Goal: Communication & Community: Answer question/provide support

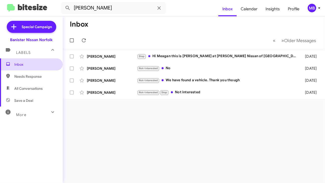
click at [29, 69] on span "Inbox" at bounding box center [31, 64] width 63 height 12
click at [27, 75] on span "Needs Response" at bounding box center [35, 76] width 43 height 5
type input "in:needs-response"
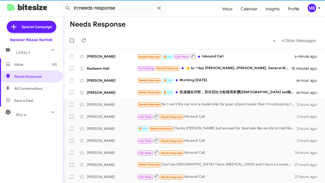
click at [28, 59] on span "Inbox (4)" at bounding box center [31, 64] width 63 height 12
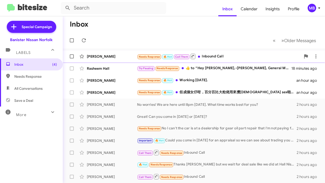
click at [215, 58] on div "Needs Response 🔥 Hot Call Them Inbound Call" at bounding box center [219, 56] width 164 height 6
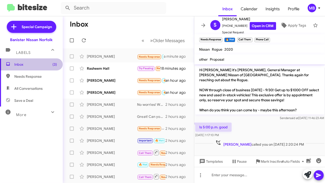
click at [34, 61] on span "Inbox (3)" at bounding box center [31, 64] width 63 height 12
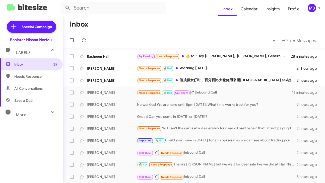
click at [131, 27] on mat-toolbar-row "Inbox" at bounding box center [194, 24] width 262 height 16
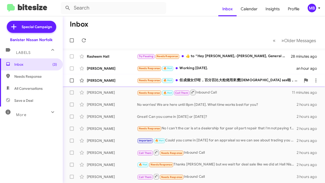
click at [188, 79] on div "Needs Response 🔥 Hot 佢成個女仔咁，百分百比大粒佬用來攪gay sex啦，我猜最初一兩次忍讓為成名，後來變成厭悪成反抗而招來殺身之禍，太可…" at bounding box center [219, 80] width 164 height 6
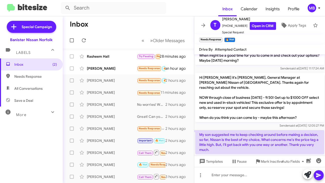
scroll to position [129, 0]
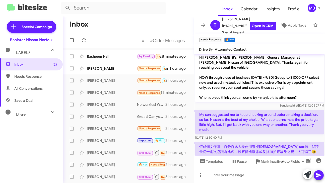
click at [117, 22] on mat-toolbar-row "Inbox" at bounding box center [128, 24] width 131 height 16
click at [44, 78] on span "Needs Response" at bounding box center [35, 76] width 43 height 5
type input "in:needs-response"
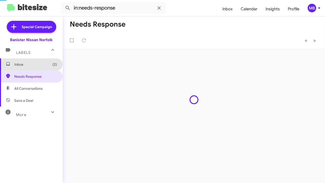
click at [39, 64] on span "Inbox (2)" at bounding box center [35, 64] width 43 height 5
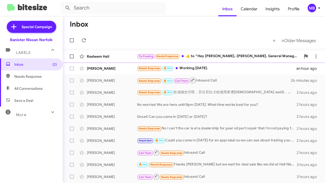
click at [202, 60] on div "Rasheem Hall Try Pausing Needs Response ​👍​ to “ Hey Rasheem,-Josh Heaton, Gene…" at bounding box center [194, 56] width 254 height 10
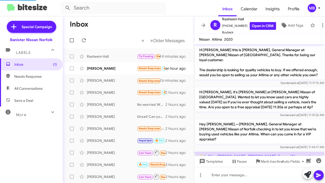
scroll to position [22, 0]
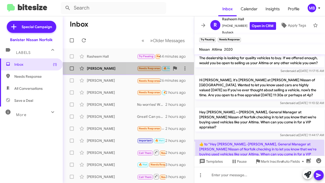
click at [145, 67] on span "Needs Response" at bounding box center [149, 68] width 21 height 3
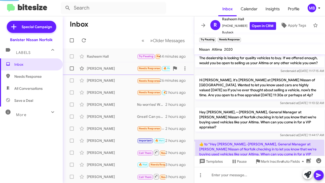
scroll to position [240, 0]
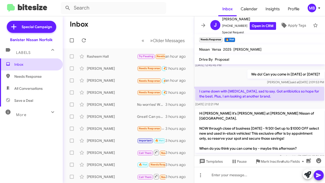
click at [24, 66] on span "Inbox" at bounding box center [35, 64] width 43 height 5
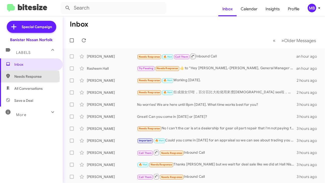
click at [17, 78] on span "Needs Response" at bounding box center [35, 76] width 43 height 5
type input "in:needs-response"
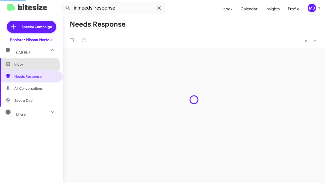
click at [20, 68] on span "Inbox" at bounding box center [31, 64] width 63 height 12
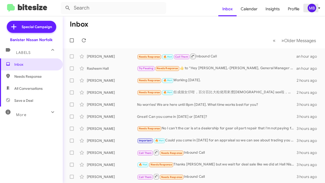
click at [312, 8] on div "MB" at bounding box center [311, 8] width 9 height 9
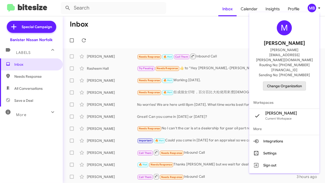
click at [294, 82] on span "Change Organization" at bounding box center [284, 86] width 35 height 9
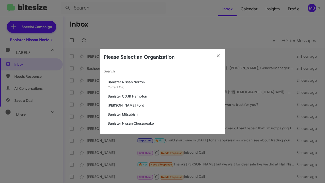
click at [145, 99] on div "Search Banister Nissan Norfolk Current Org Banister CDJR Hampton Banister Ford …" at bounding box center [162, 99] width 125 height 69
click at [143, 95] on span "Banister CDJR Hampton" at bounding box center [164, 96] width 113 height 5
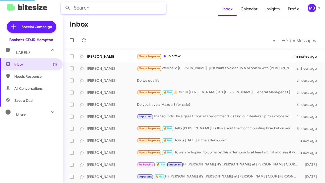
click at [120, 11] on input "text" at bounding box center [113, 8] width 105 height 12
type input "john hall"
click at [63, 3] on button at bounding box center [68, 8] width 10 height 10
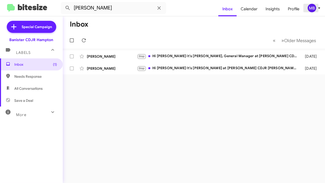
click at [310, 7] on div "MB" at bounding box center [311, 8] width 9 height 9
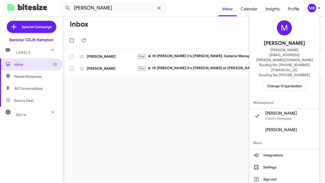
click at [289, 66] on div "M Mary Ballantyne mary.ballantyne@banisternissan.com Routing No: +1 (757) 607-9…" at bounding box center [284, 55] width 70 height 82
click at [285, 82] on span "Change Organization" at bounding box center [284, 86] width 35 height 9
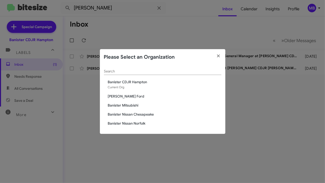
click at [133, 107] on span "Banister Mitsubishi" at bounding box center [164, 105] width 113 height 5
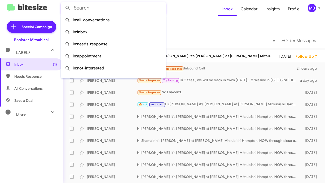
click at [162, 7] on input "text" at bounding box center [113, 8] width 105 height 12
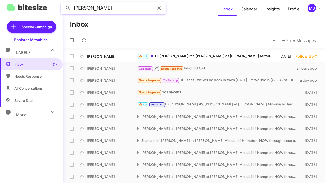
type input "john hall"
click at [63, 3] on button at bounding box center [68, 8] width 10 height 10
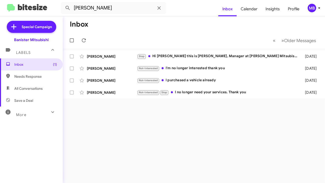
click at [316, 9] on icon at bounding box center [319, 8] width 6 height 6
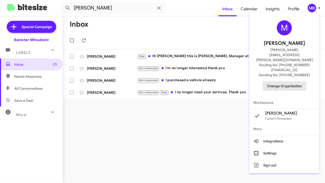
click at [295, 82] on span "Change Organization" at bounding box center [284, 86] width 35 height 9
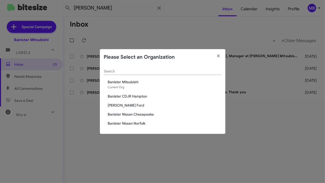
click at [130, 123] on span "Banister Nissan Norfolk" at bounding box center [164, 123] width 113 height 5
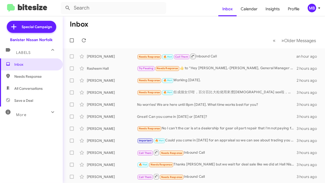
click at [311, 7] on div "MB" at bounding box center [311, 8] width 9 height 9
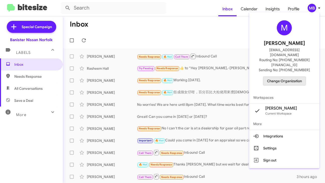
click at [280, 77] on span "Change Organization" at bounding box center [284, 81] width 35 height 9
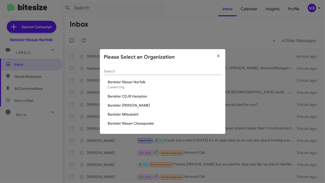
click at [129, 104] on span "[PERSON_NAME] Ford" at bounding box center [164, 105] width 113 height 5
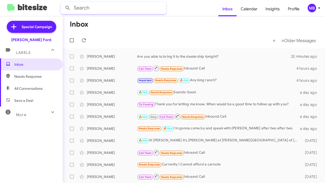
click at [102, 8] on input "text" at bounding box center [113, 8] width 105 height 12
type input "[PERSON_NAME]"
click at [63, 3] on button at bounding box center [68, 8] width 10 height 10
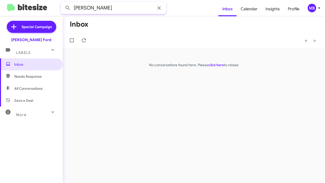
click at [141, 9] on input "[PERSON_NAME]" at bounding box center [113, 8] width 105 height 12
